Goal: Task Accomplishment & Management: Use online tool/utility

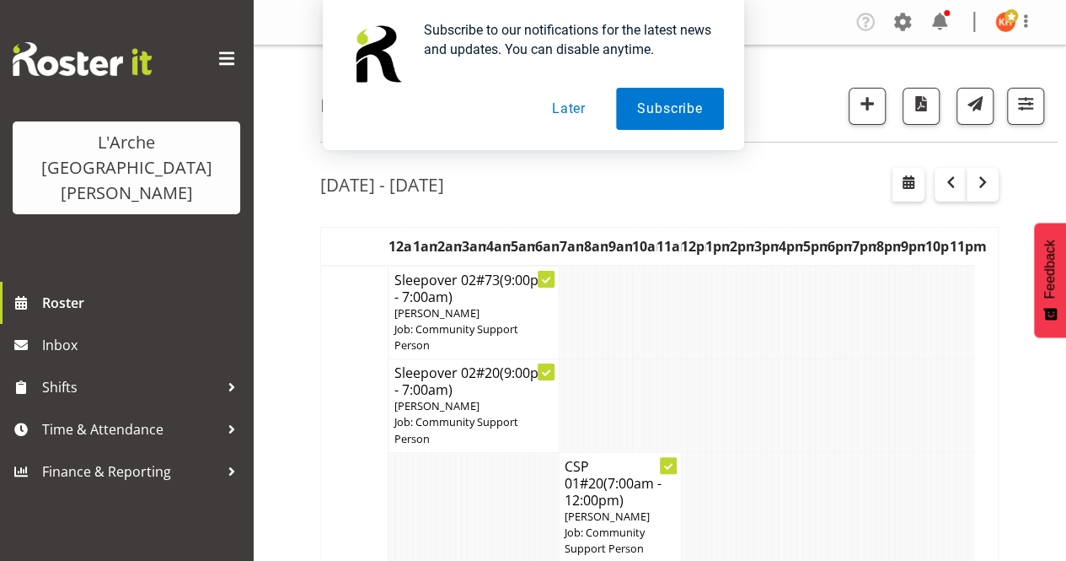
drag, startPoint x: 1023, startPoint y: 105, endPoint x: 615, endPoint y: 193, distance: 417.5
click at [615, 193] on div "[DATE] - [DATE]" at bounding box center [659, 187] width 679 height 39
click at [565, 111] on button "Later" at bounding box center [569, 109] width 76 height 42
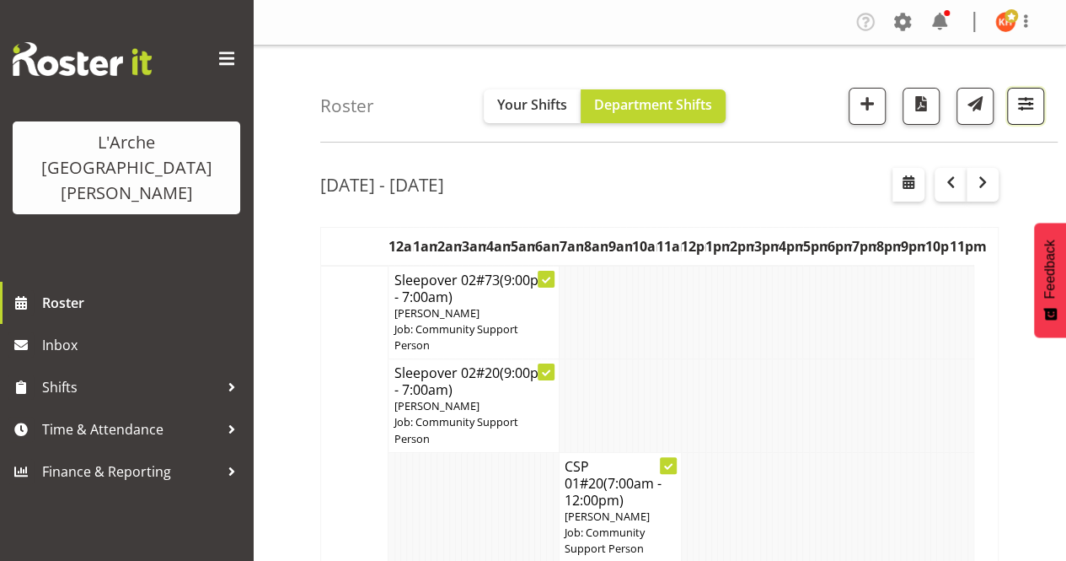
click at [1024, 105] on span "button" at bounding box center [1026, 104] width 22 height 22
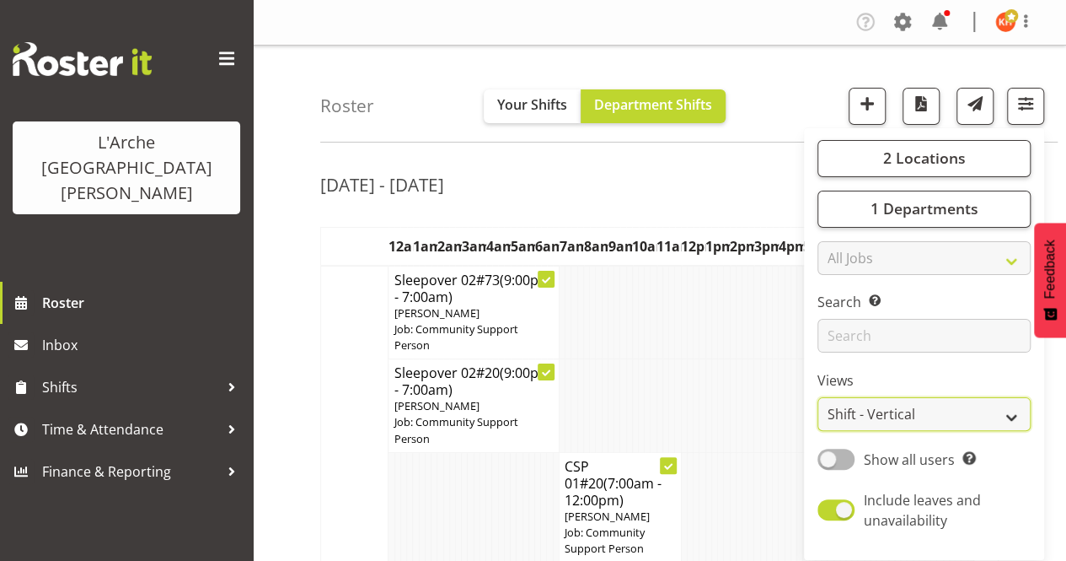
click at [874, 406] on select "Staff Role Shift - Horizontal Shift - Vertical Staff - Location" at bounding box center [924, 414] width 213 height 34
select select "staff"
click at [818, 397] on select "Staff Role Shift - Horizontal Shift - Vertical Staff - Location" at bounding box center [924, 414] width 213 height 34
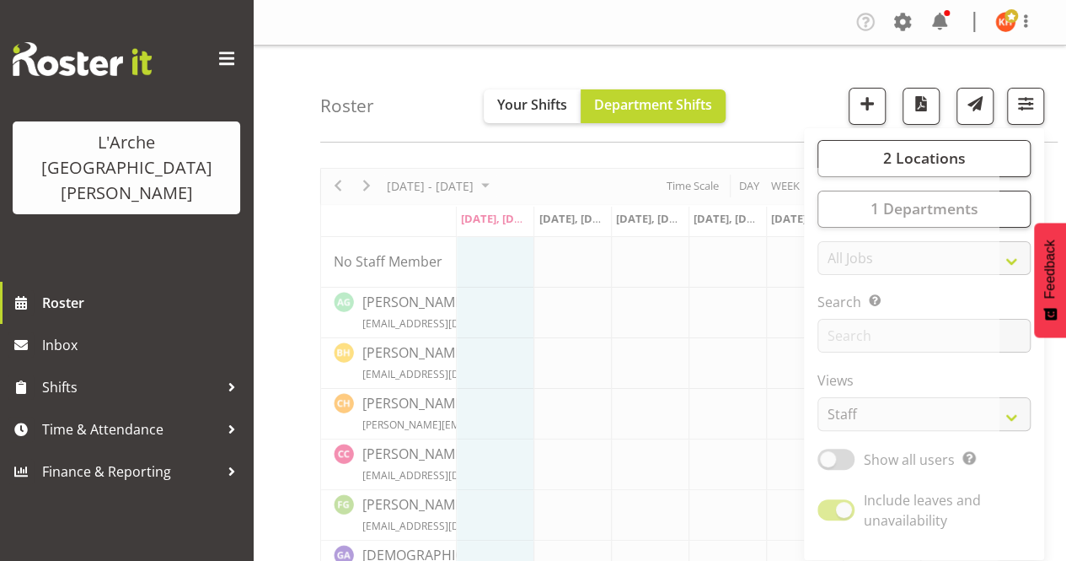
click at [226, 51] on span at bounding box center [226, 59] width 27 height 27
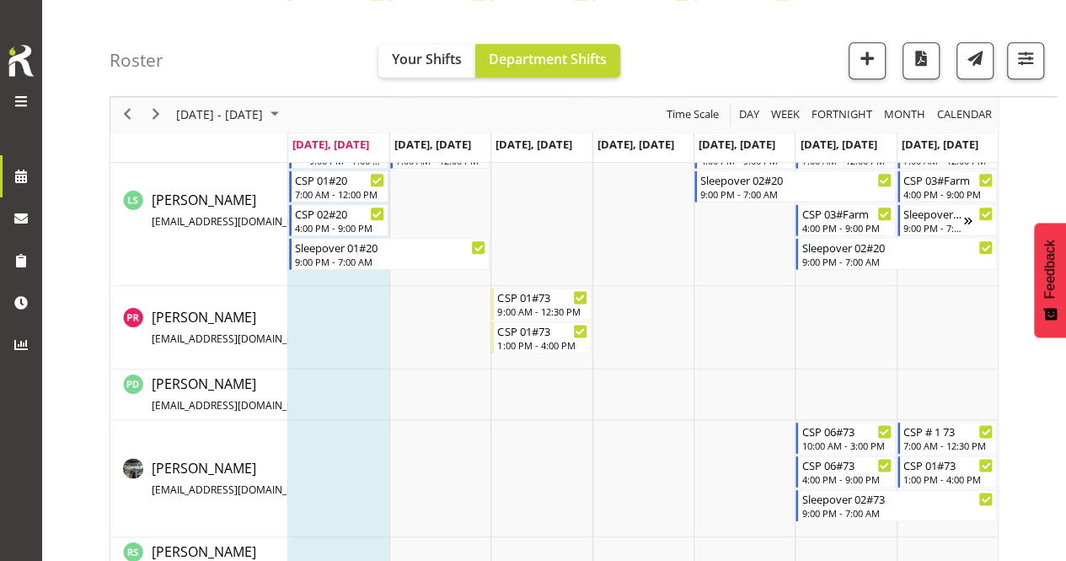
scroll to position [927, 0]
